Goal: Understand process/instructions

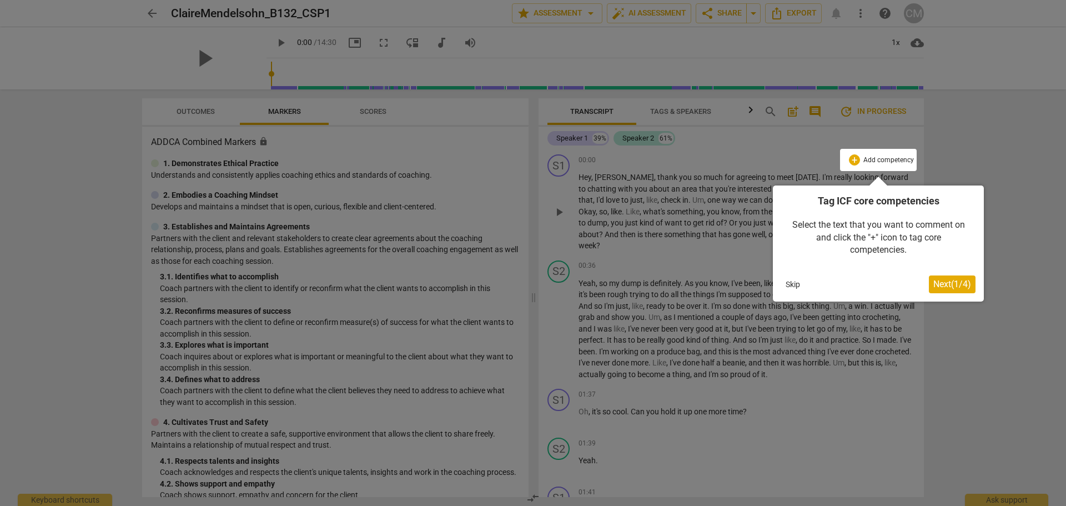
click at [944, 285] on span "Next ( 1 / 4 )" at bounding box center [952, 284] width 38 height 11
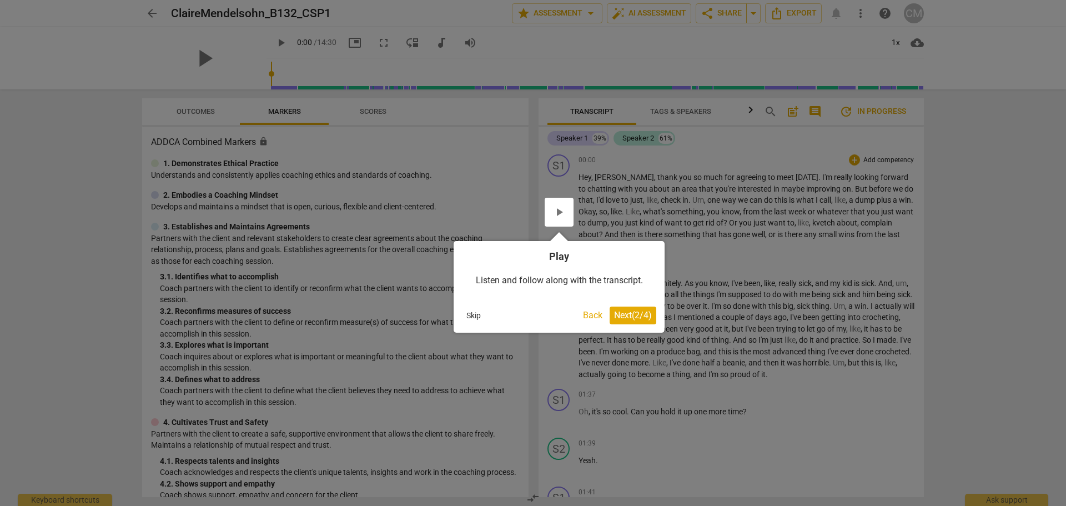
click at [621, 316] on span "Next ( 2 / 4 )" at bounding box center [633, 315] width 38 height 11
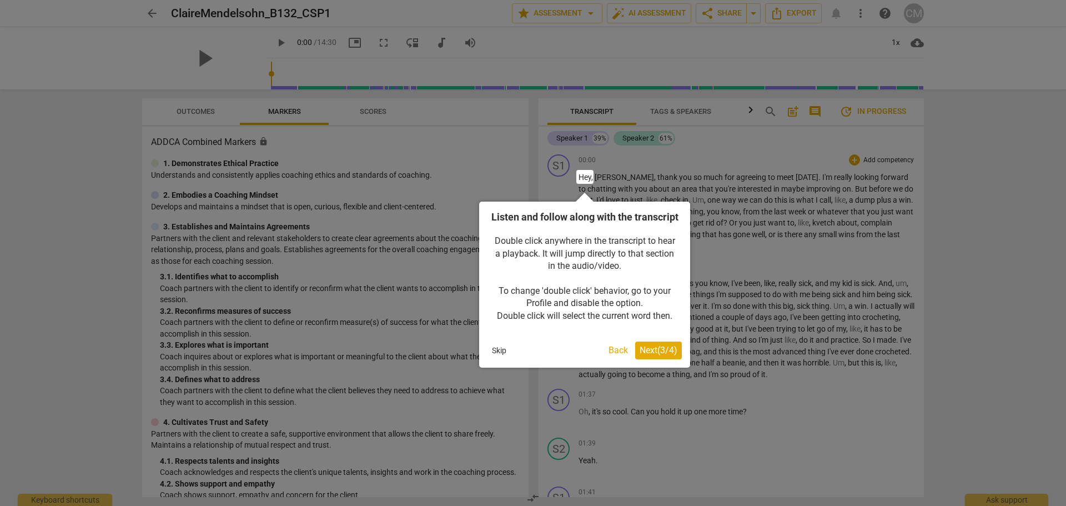
click at [645, 355] on span "Next ( 3 / 4 )" at bounding box center [659, 350] width 38 height 11
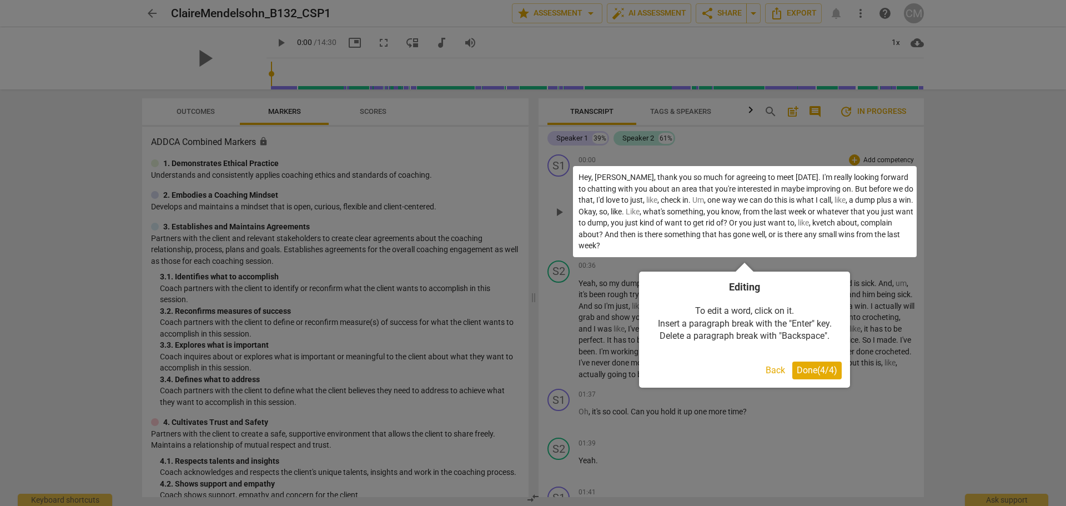
click at [810, 370] on span "Done ( 4 / 4 )" at bounding box center [817, 370] width 41 height 11
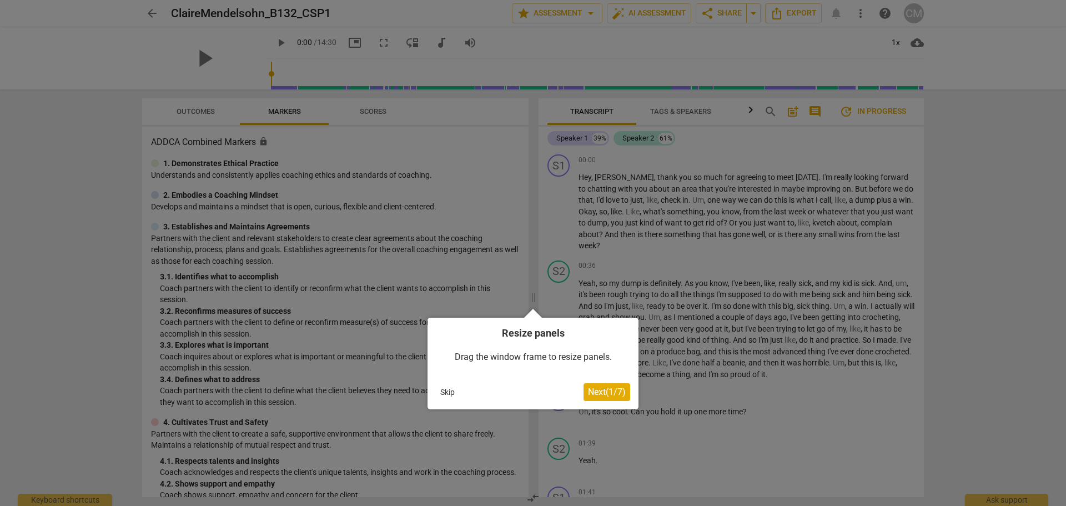
click at [615, 394] on span "Next ( 1 / 7 )" at bounding box center [607, 391] width 38 height 11
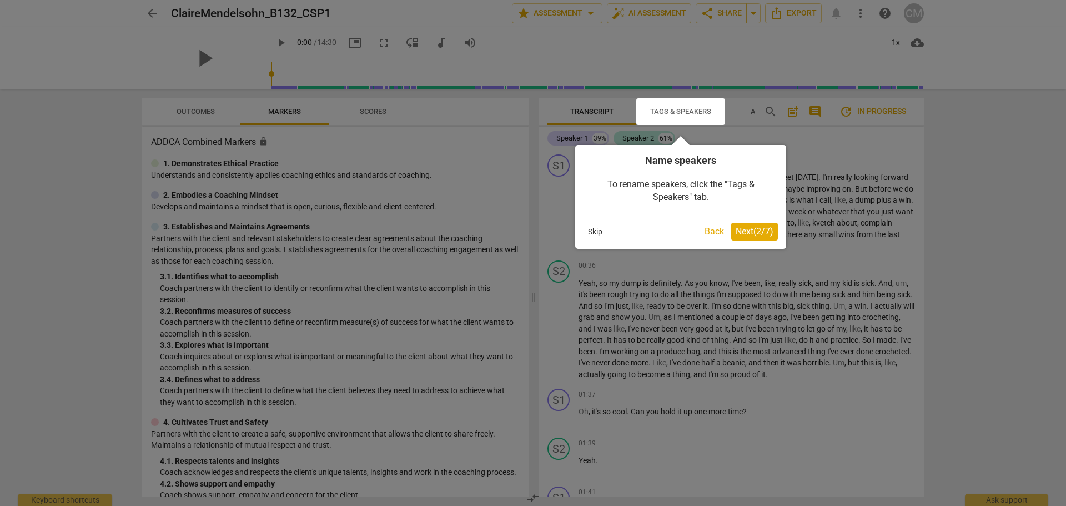
click at [756, 225] on button "Next ( 2 / 7 )" at bounding box center [754, 232] width 47 height 18
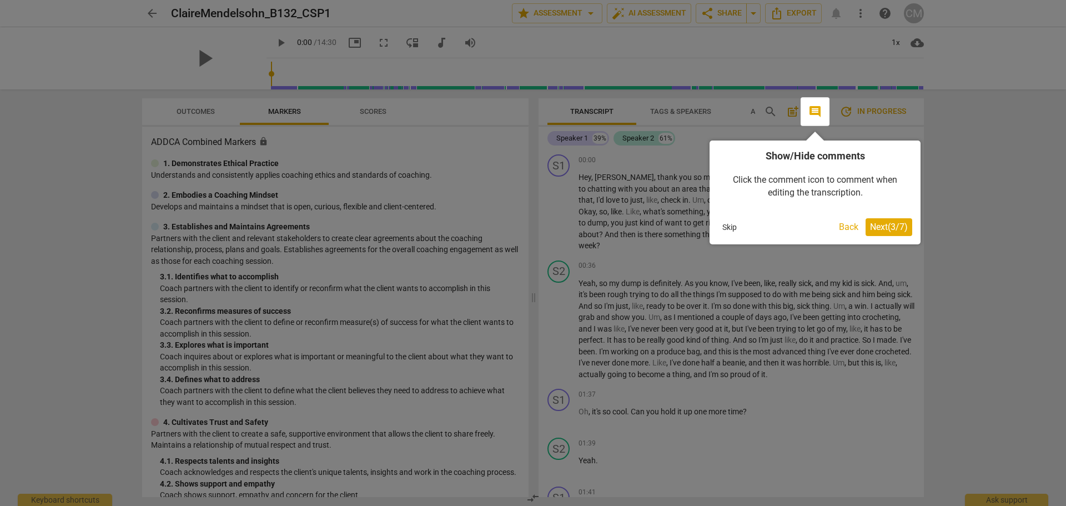
click at [885, 225] on span "Next ( 3 / 7 )" at bounding box center [889, 227] width 38 height 11
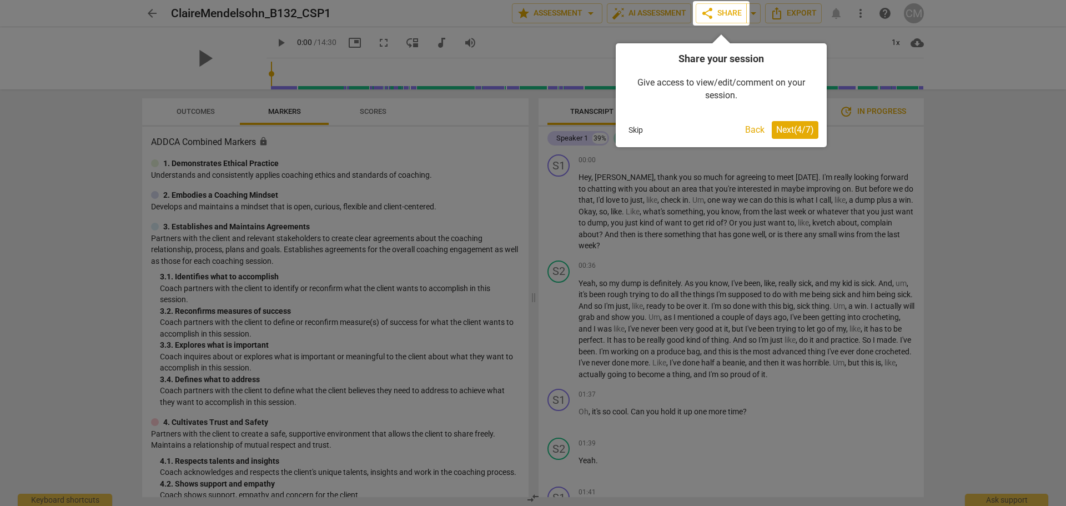
click at [788, 124] on span "Next ( 4 / 7 )" at bounding box center [795, 129] width 38 height 11
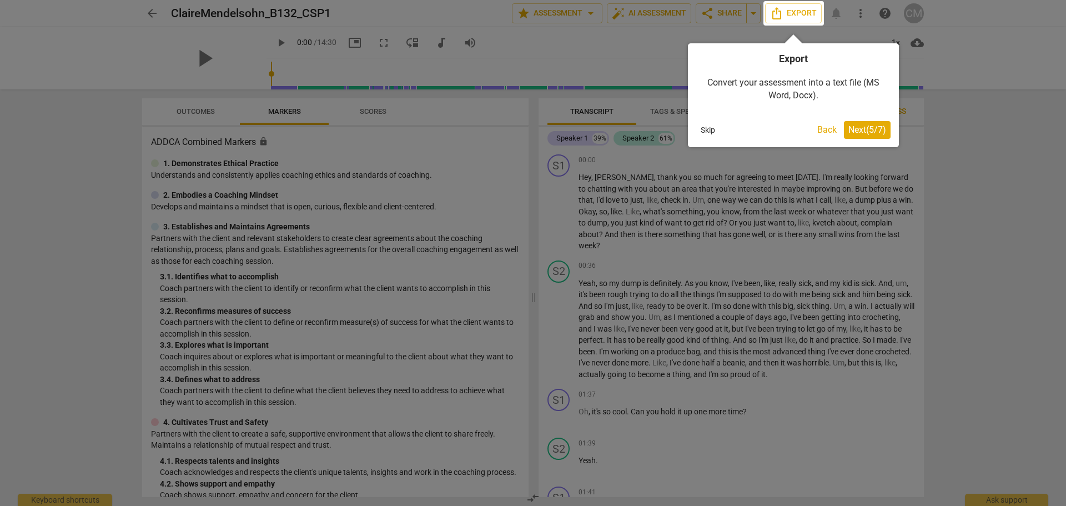
click at [862, 129] on span "Next ( 5 / 7 )" at bounding box center [867, 129] width 38 height 11
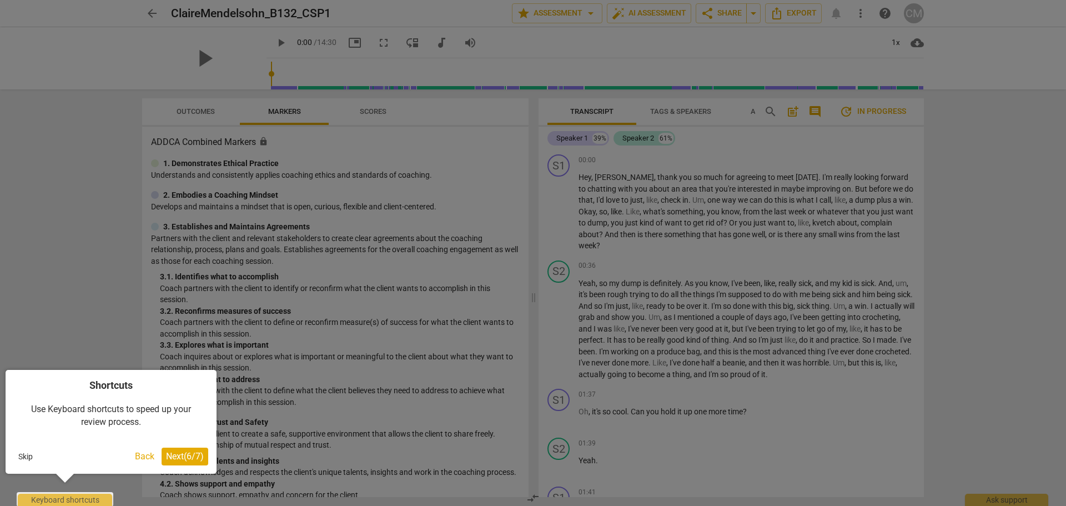
click at [177, 454] on span "Next ( 6 / 7 )" at bounding box center [185, 456] width 38 height 11
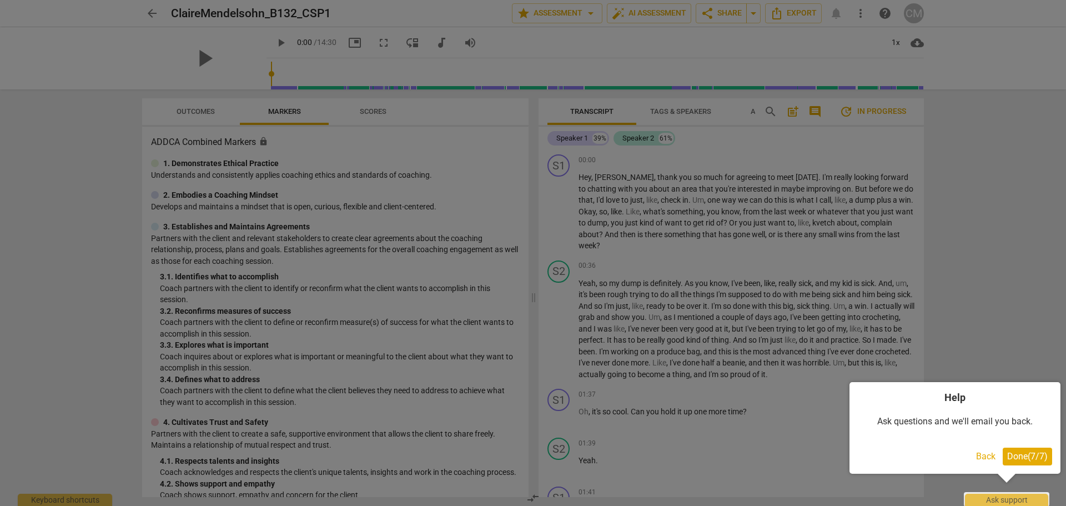
click at [1019, 461] on span "Done ( 7 / 7 )" at bounding box center [1027, 456] width 41 height 11
